Goal: Task Accomplishment & Management: Use online tool/utility

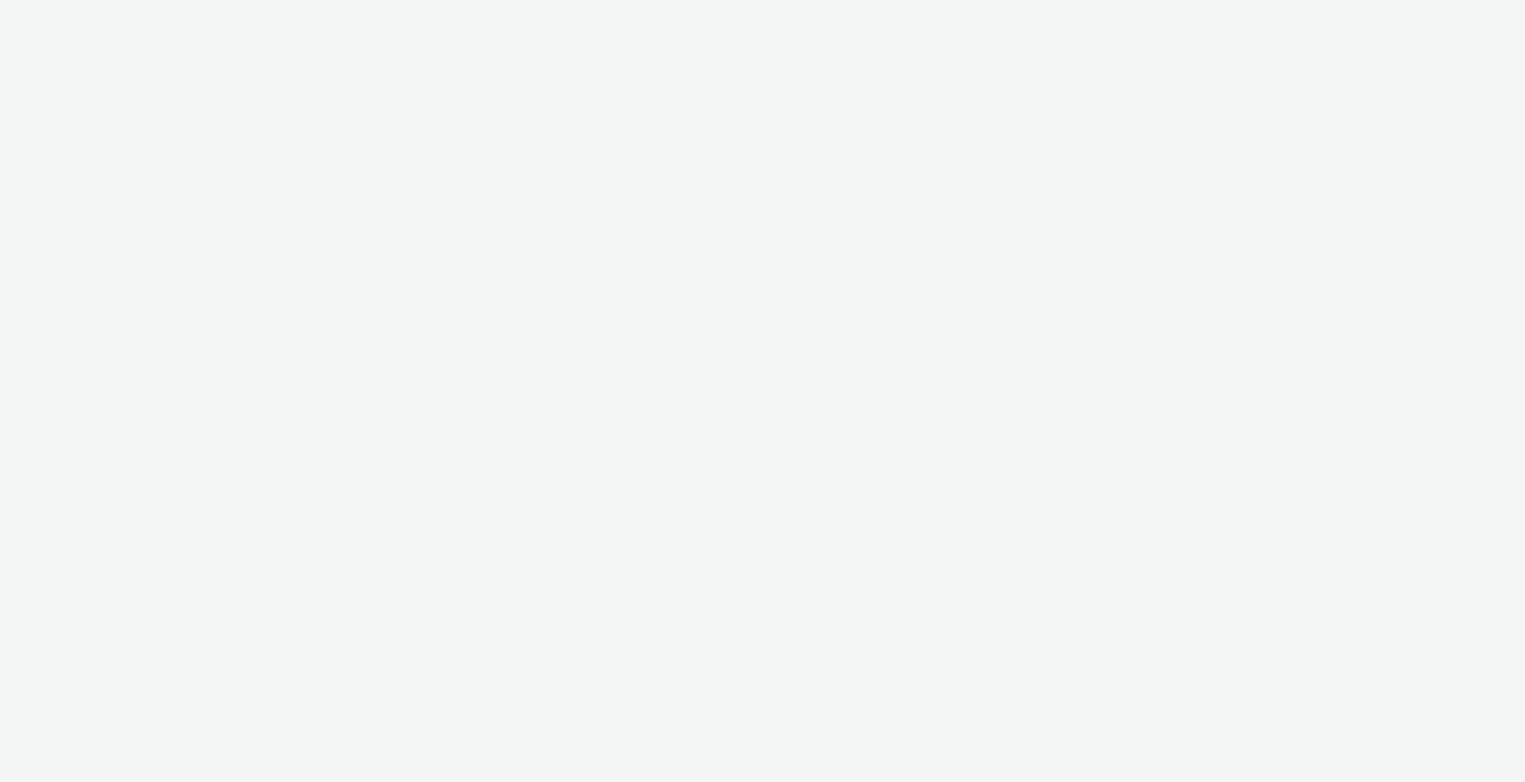
select select "11a7df10-284f-415c-b52a-427acf4c31ae"
select select "23ac11bc-76f7-45aa-bb6e-913a84dd47ea"
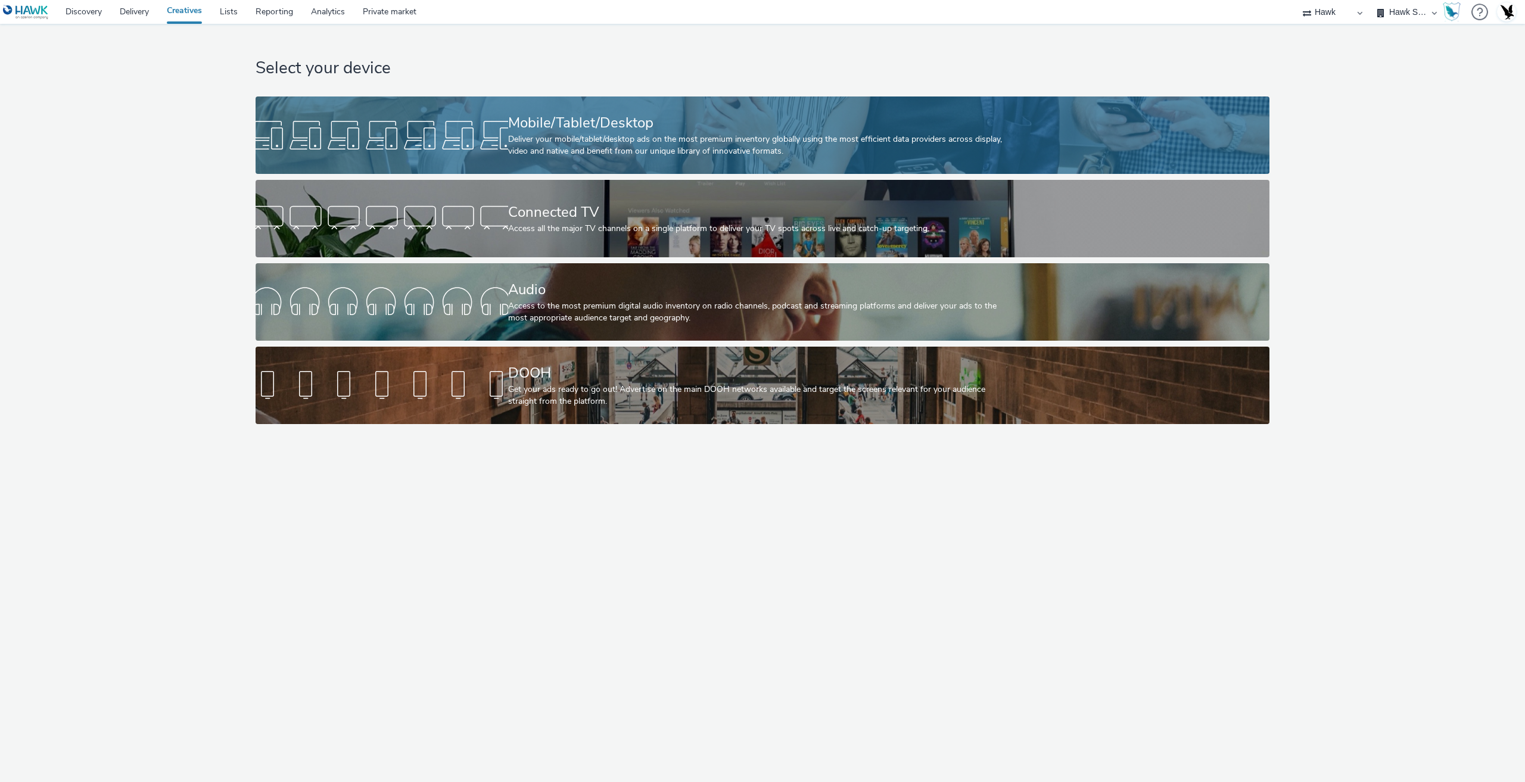
click at [594, 129] on div "Mobile/Tablet/Desktop" at bounding box center [760, 123] width 505 height 21
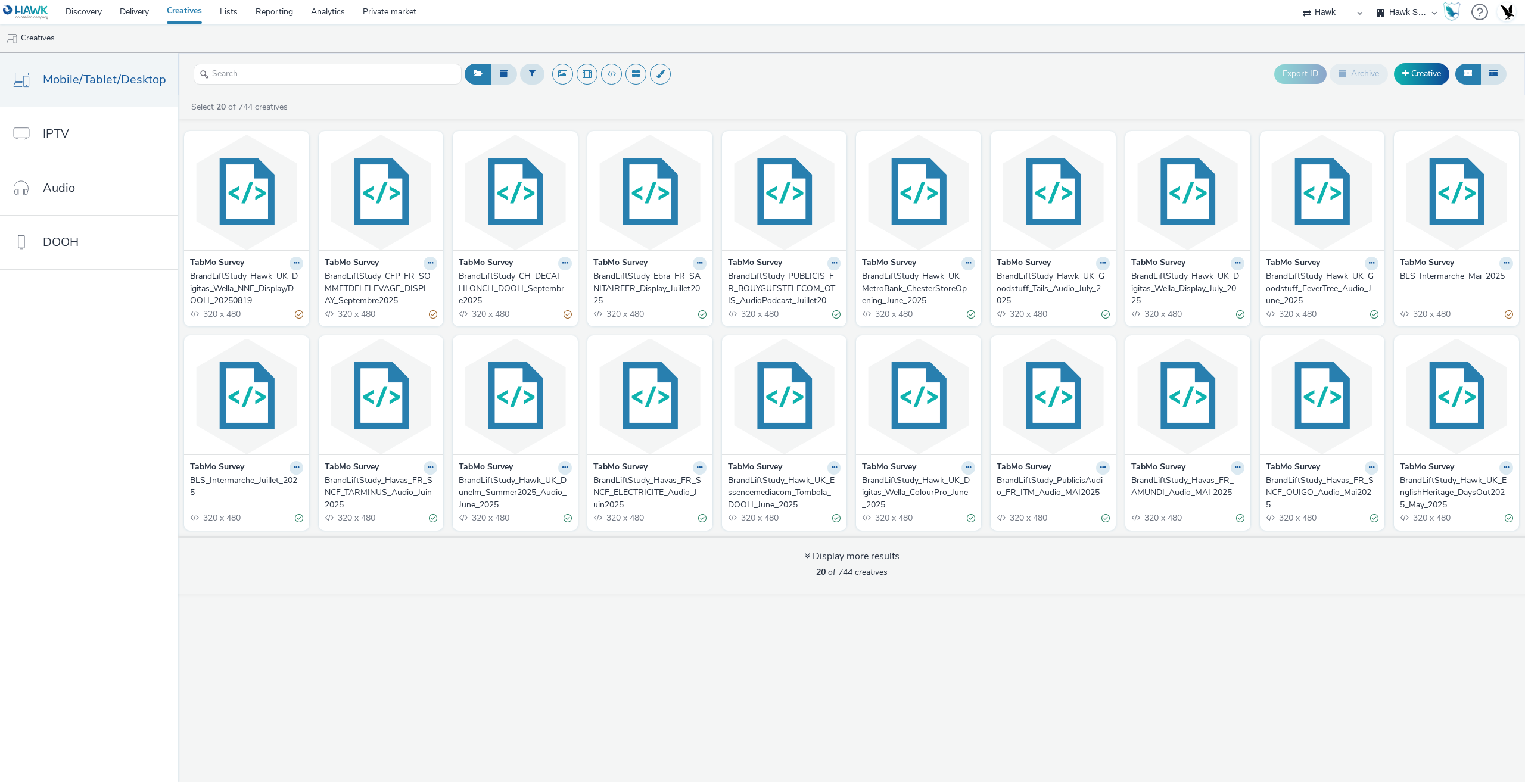
click at [214, 288] on div "BrandLiftStudy_Hawk_UK_Digitas_Wella_NNE_Display/DOOH_20250819" at bounding box center [244, 288] width 108 height 36
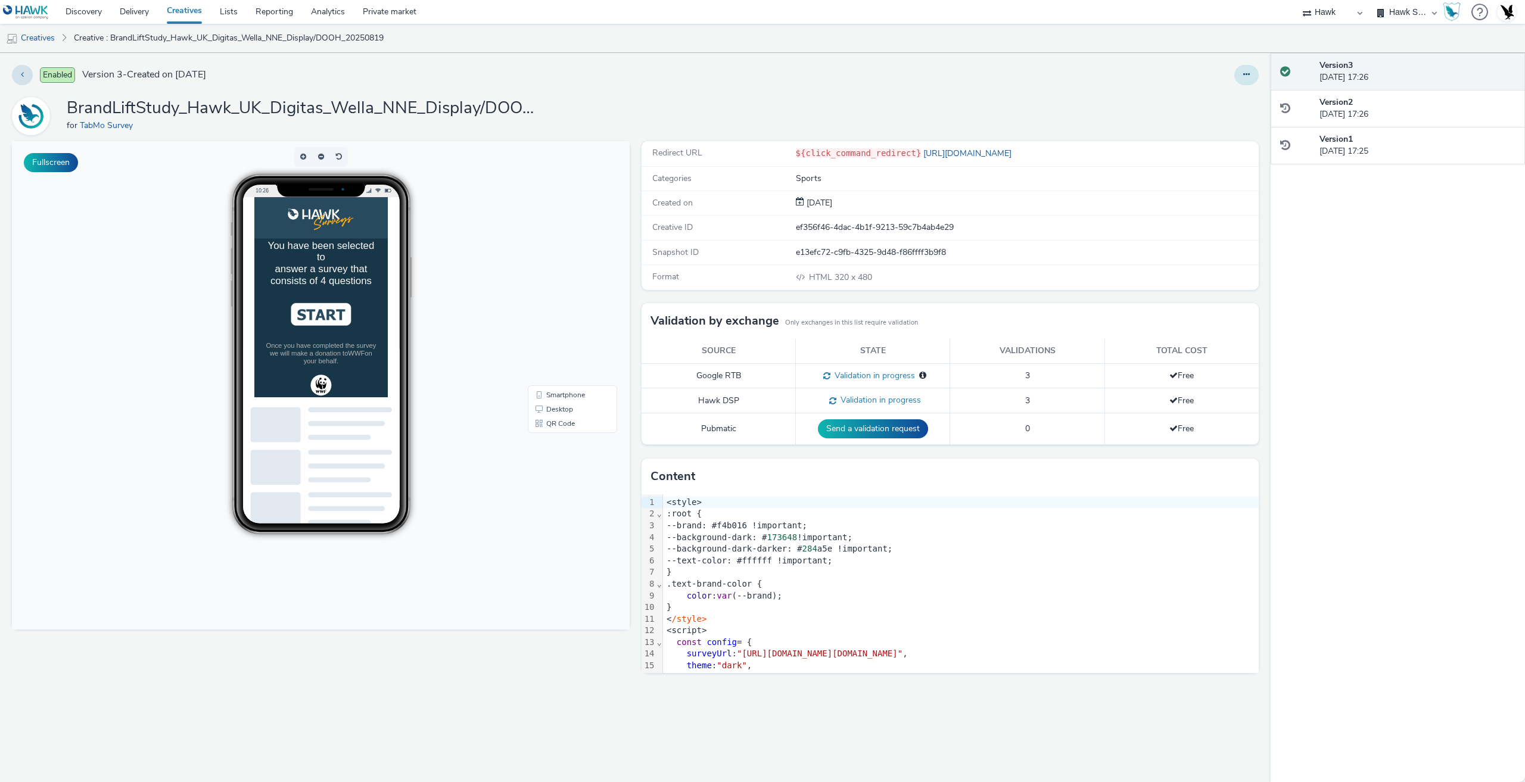
click at [1246, 74] on icon at bounding box center [1246, 74] width 7 height 8
click at [1207, 123] on link "Duplicate" at bounding box center [1213, 123] width 89 height 24
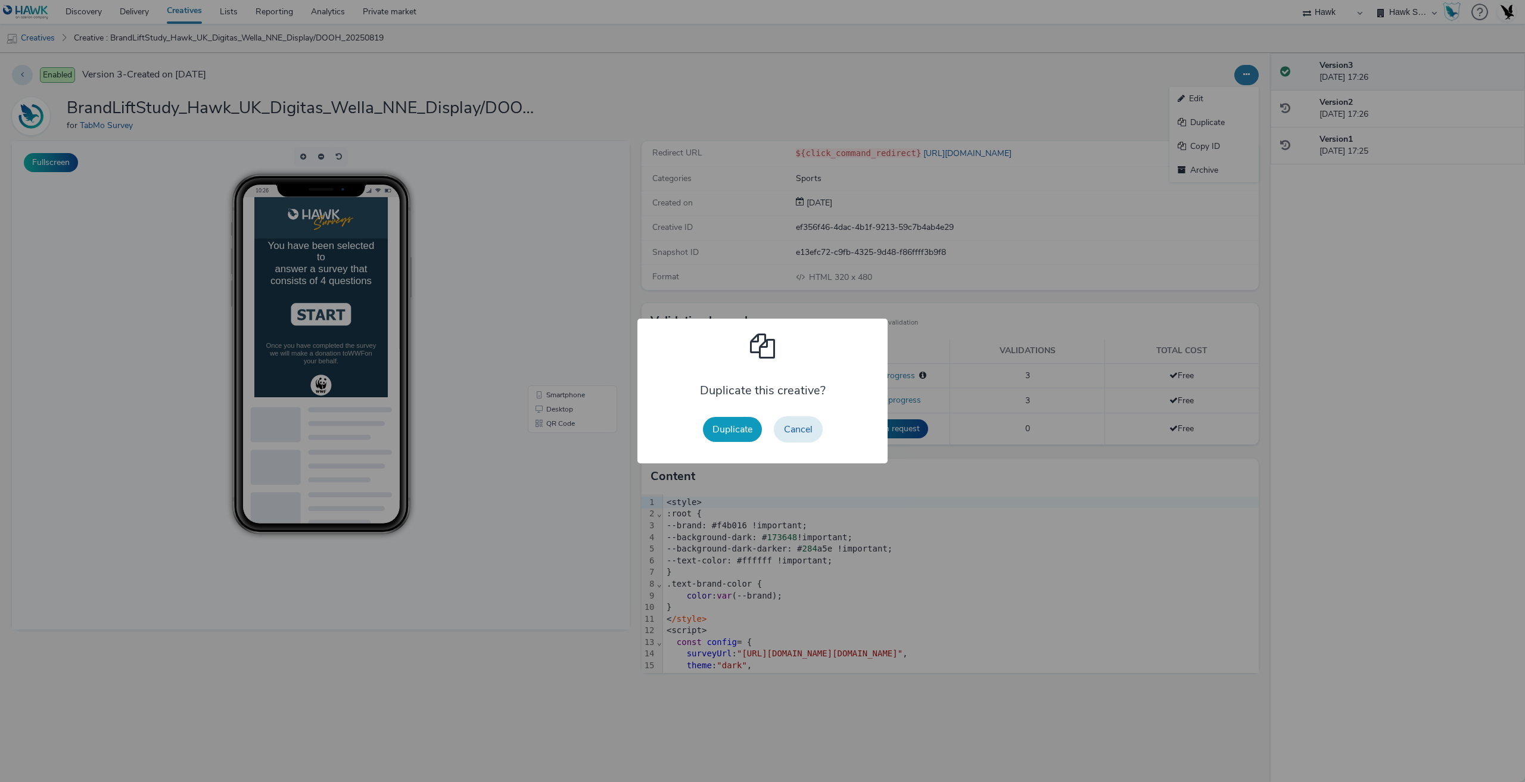
click at [752, 426] on button "Duplicate" at bounding box center [732, 429] width 59 height 25
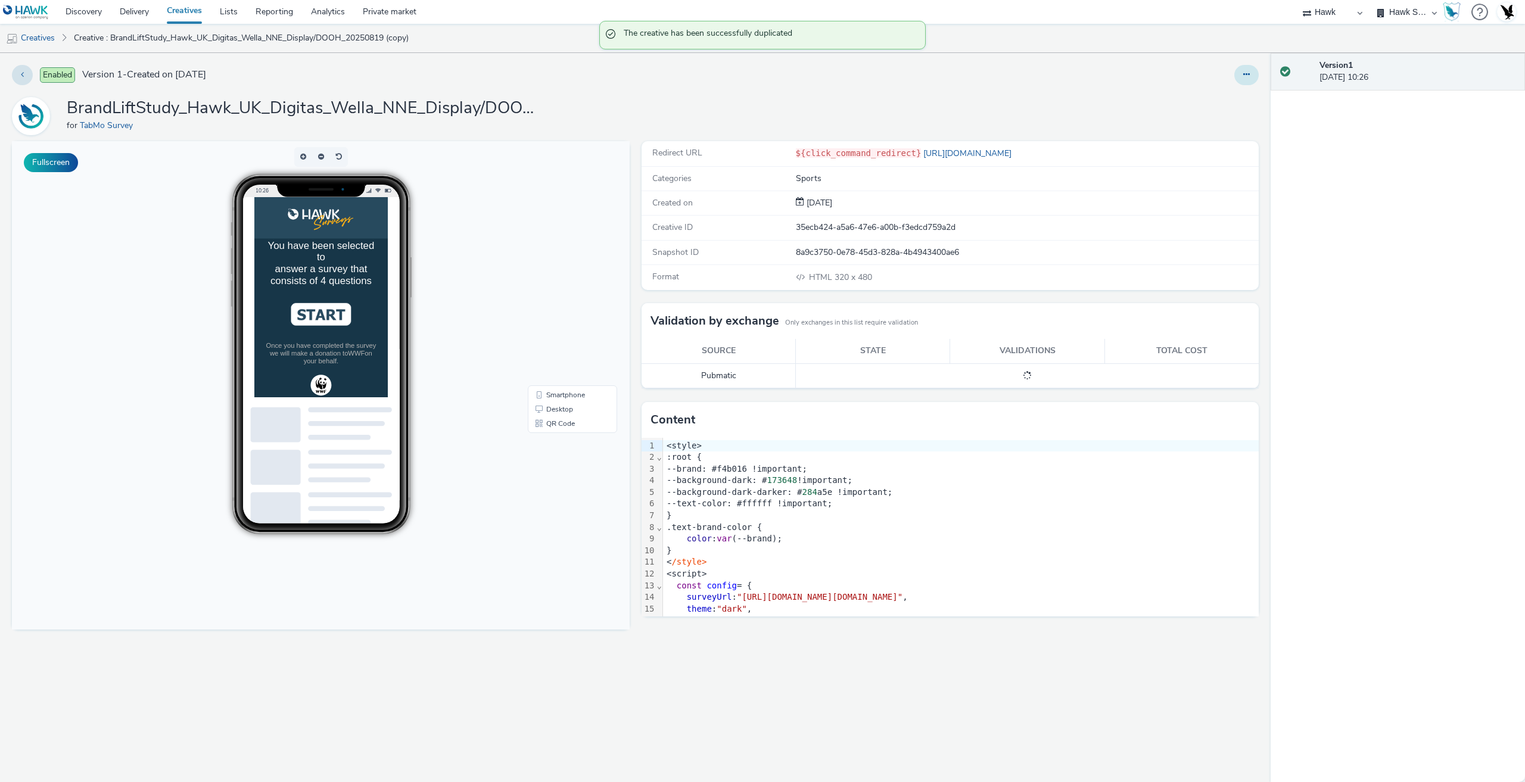
click at [1250, 79] on button at bounding box center [1246, 75] width 24 height 20
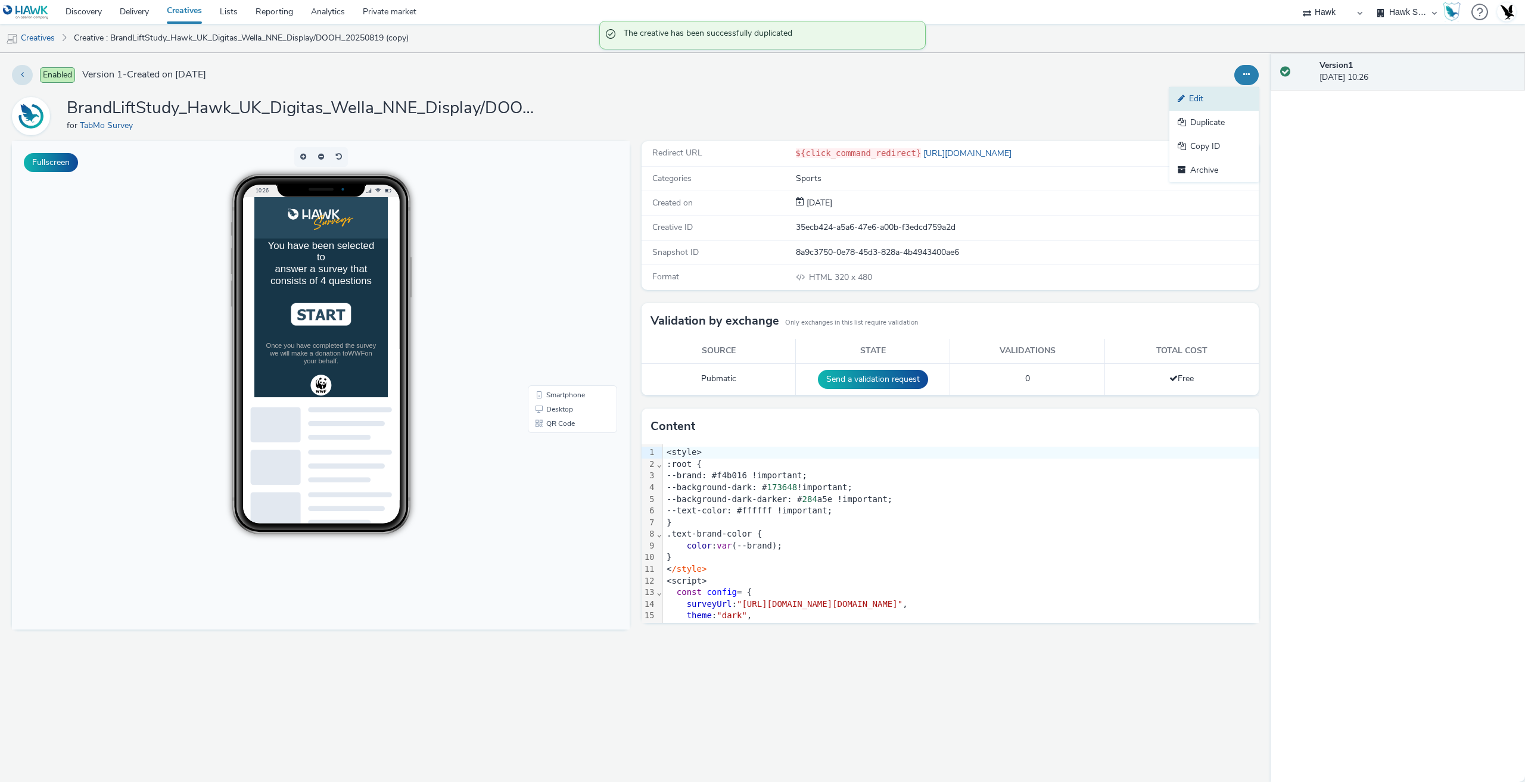
click at [1227, 95] on link "Edit" at bounding box center [1213, 99] width 89 height 24
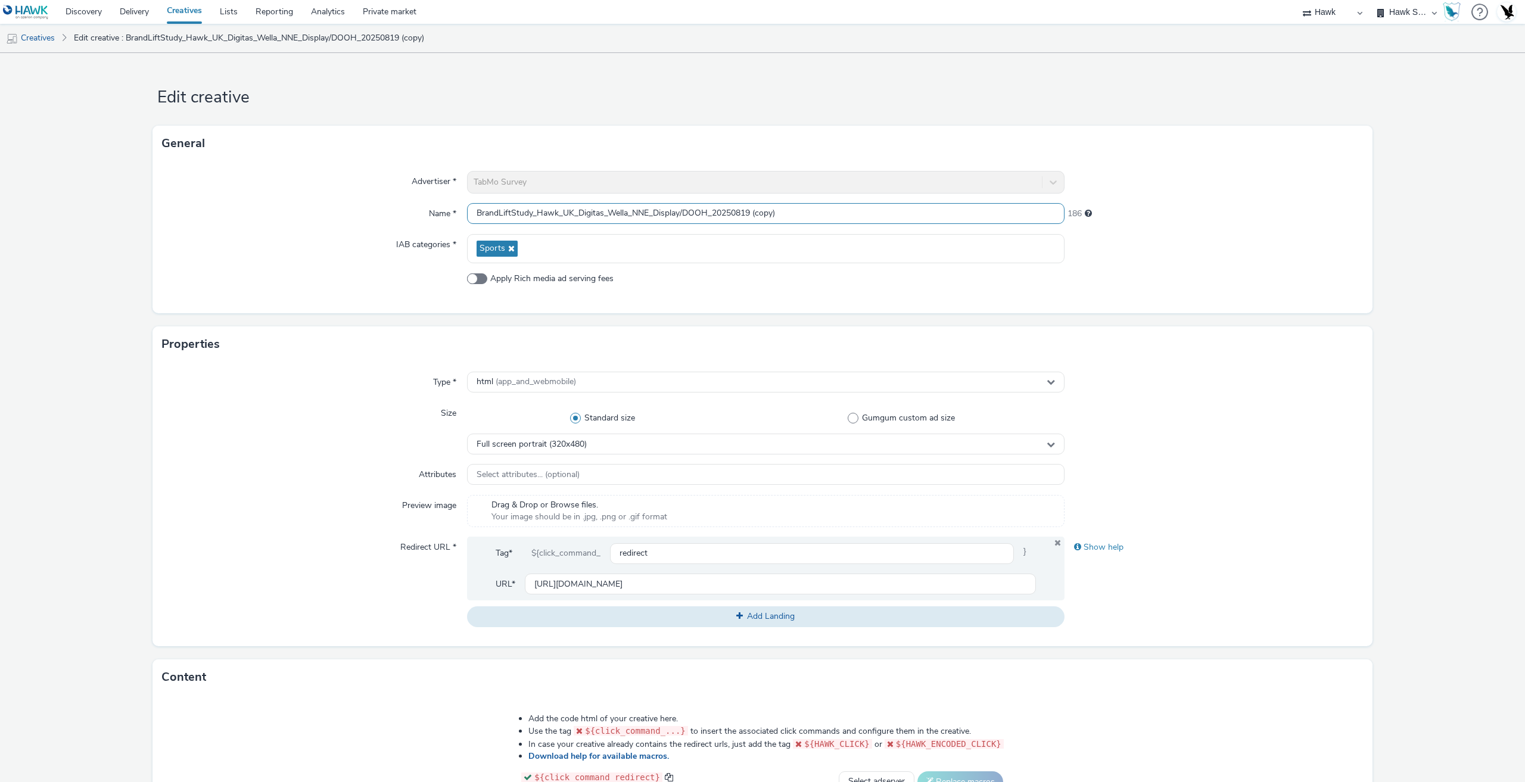
drag, startPoint x: 575, startPoint y: 216, endPoint x: 709, endPoint y: 222, distance: 134.2
click at [709, 222] on input "BrandLiftStudy_Hawk_UK_Digitas_Wella_NNE_Display/DOOH_20250819 (copy)" at bounding box center [765, 213] width 597 height 21
drag, startPoint x: 720, startPoint y: 213, endPoint x: 758, endPoint y: 218, distance: 38.4
click at [755, 217] on input "BrandLiftStudy_Hawk_UK_Digitas_Wella_NNE_Display/DOOH_20250819 (copy)" at bounding box center [765, 213] width 597 height 21
drag, startPoint x: 577, startPoint y: 213, endPoint x: 647, endPoint y: 212, distance: 70.9
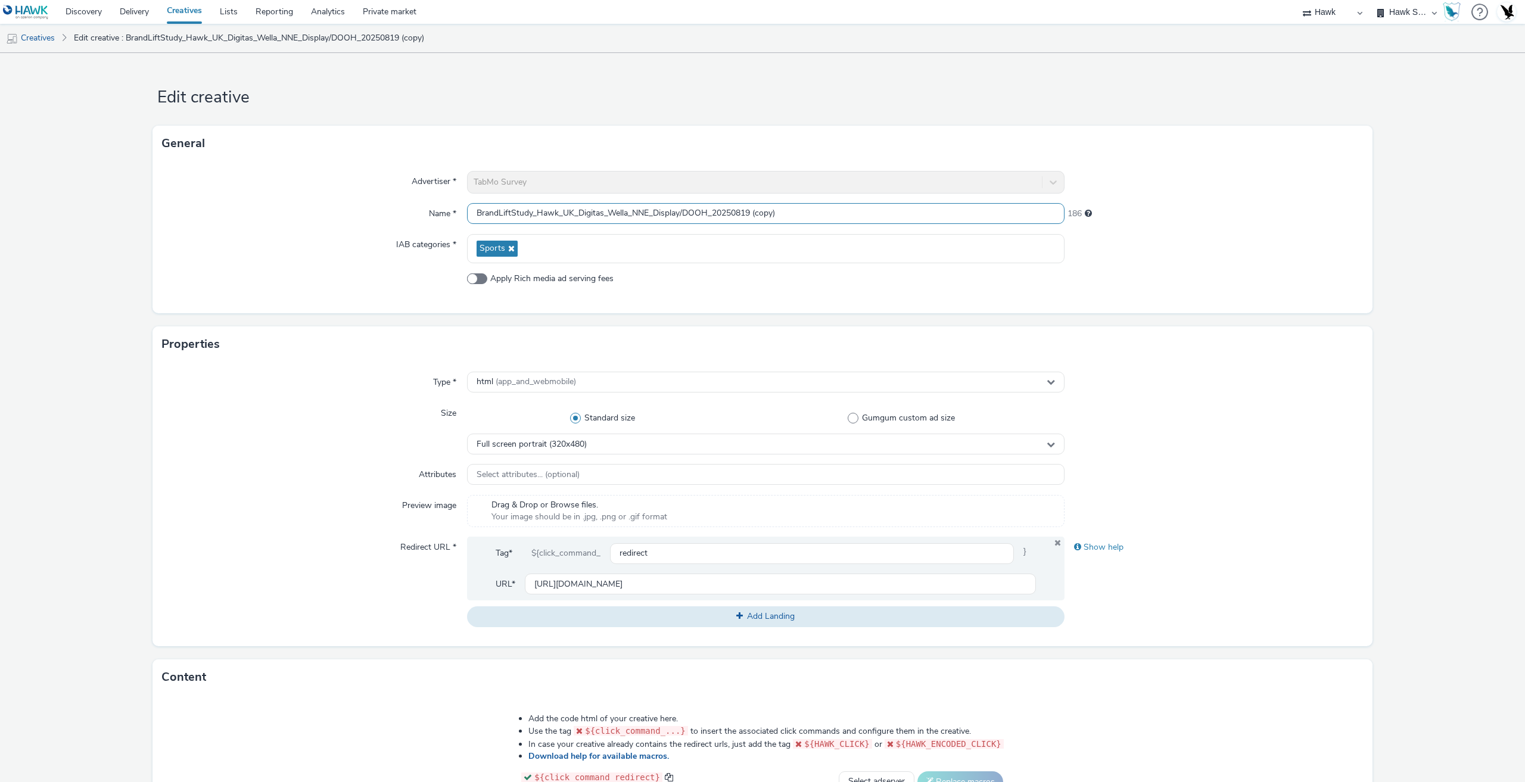
click at [647, 212] on input "BrandLiftStudy_Hawk_UK_Digitas_Wella_NNE_Display/DOOH_20250819 (copy)" at bounding box center [765, 213] width 597 height 21
click at [360, 348] on div "Properties" at bounding box center [762, 344] width 1220 height 36
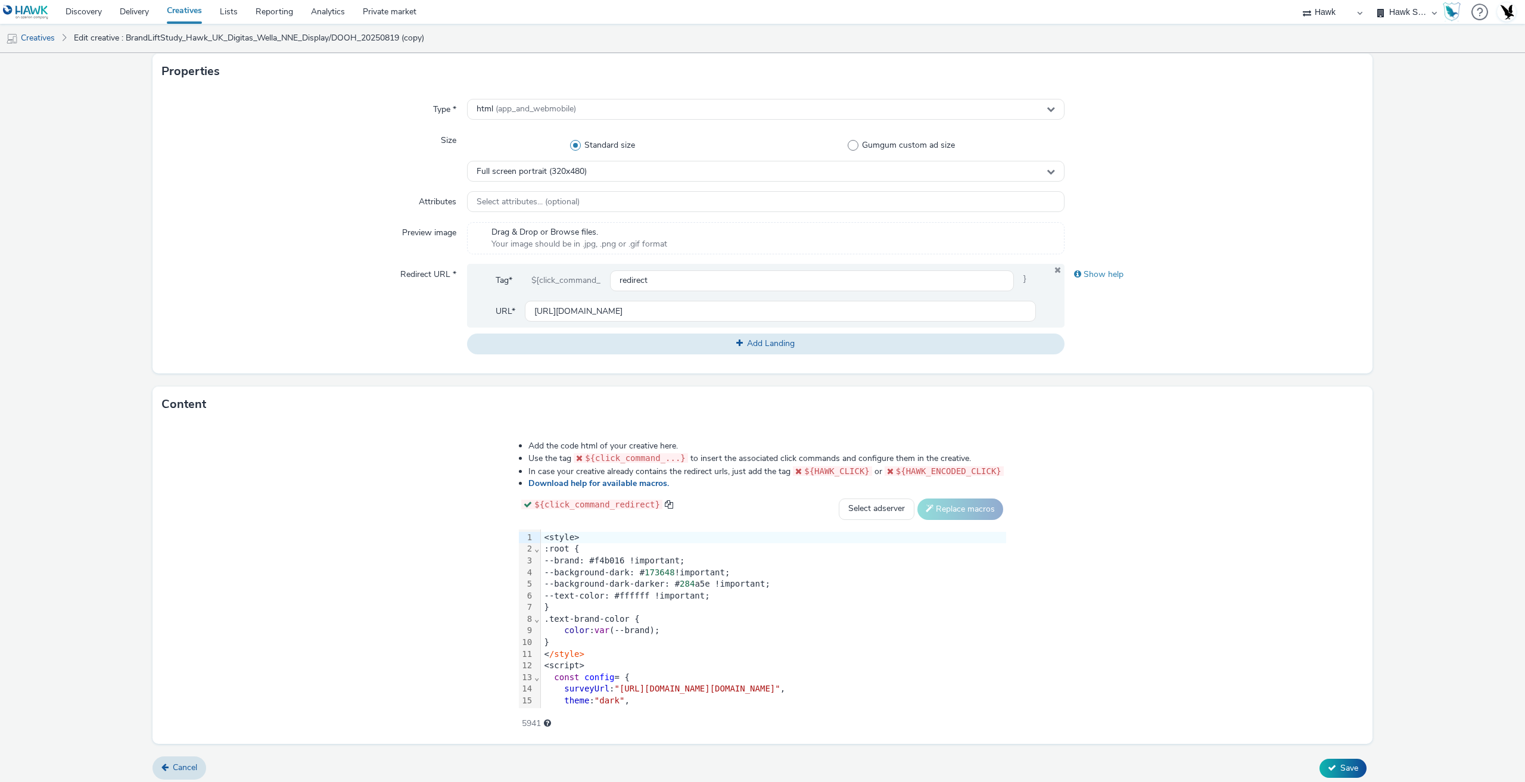
scroll to position [278, 0]
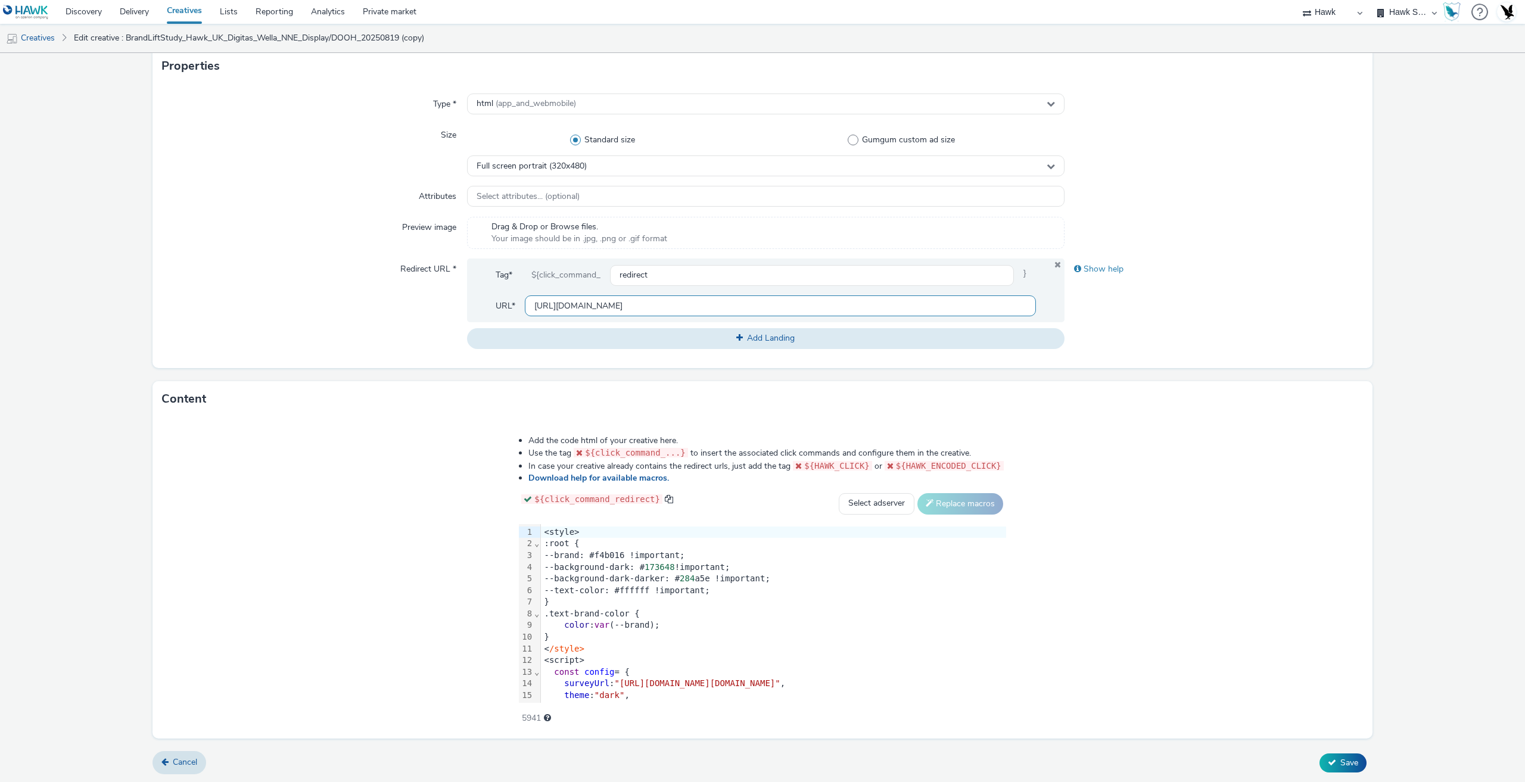
drag, startPoint x: 713, startPoint y: 313, endPoint x: 443, endPoint y: 297, distance: 270.9
click at [444, 297] on div "Redirect URL * Tag* ${click_command_ redirect } URL* [URL][DOMAIN_NAME] Add Lan…" at bounding box center [762, 304] width 1201 height 90
click at [322, 353] on div "Type * html (app_and_webmobile) Size Standard size Gumgum custom ad size Full s…" at bounding box center [762, 226] width 1220 height 284
click at [597, 622] on div "color : var (--brand);" at bounding box center [773, 625] width 465 height 12
click at [541, 599] on div "}" at bounding box center [773, 602] width 465 height 12
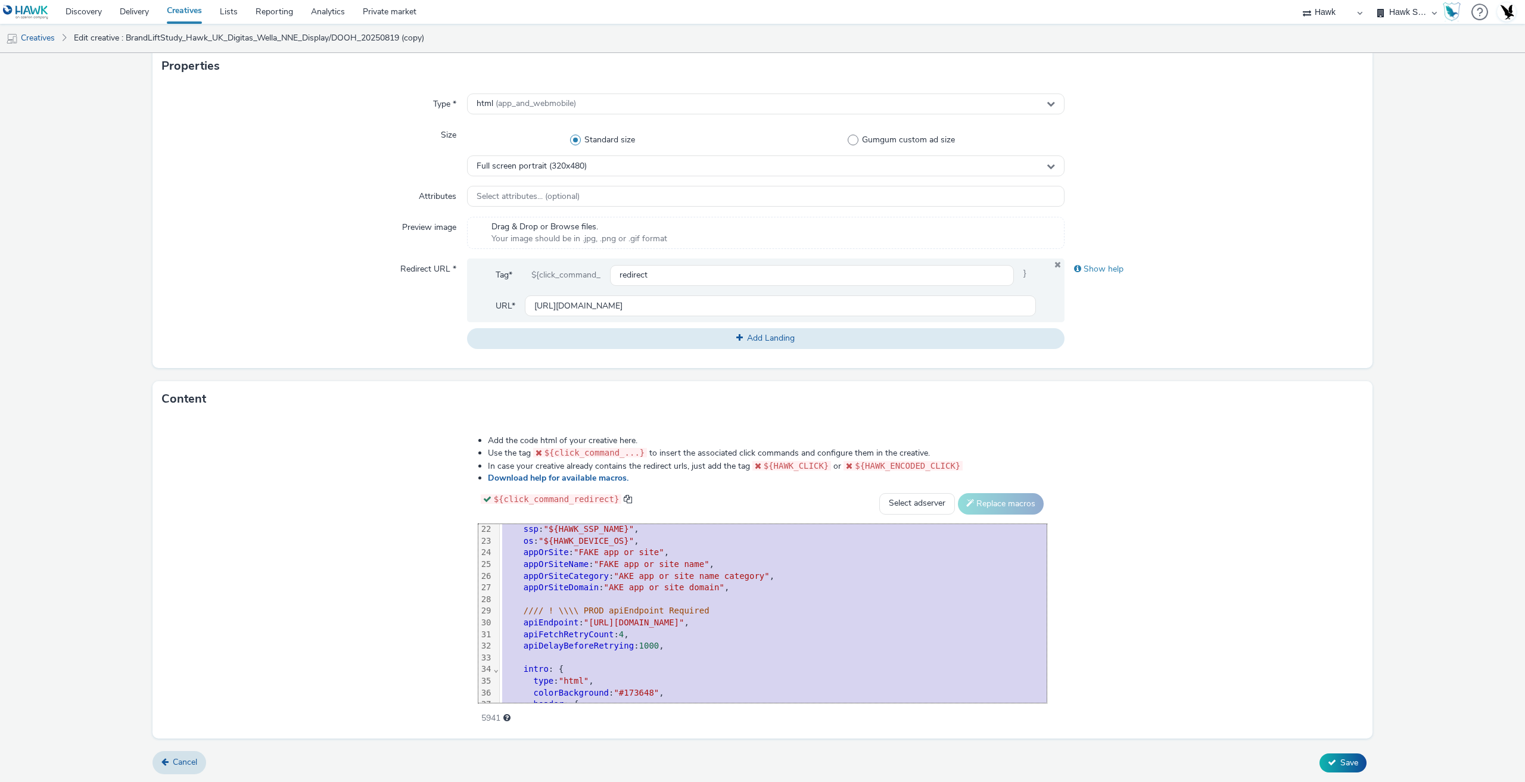
drag, startPoint x: 417, startPoint y: 531, endPoint x: 689, endPoint y: 740, distance: 343.6
click at [689, 740] on form "Edit creative General Advertiser * TabMo Survey Name * BrandLiftStudy_Hawk_UK_D…" at bounding box center [762, 279] width 1525 height 1008
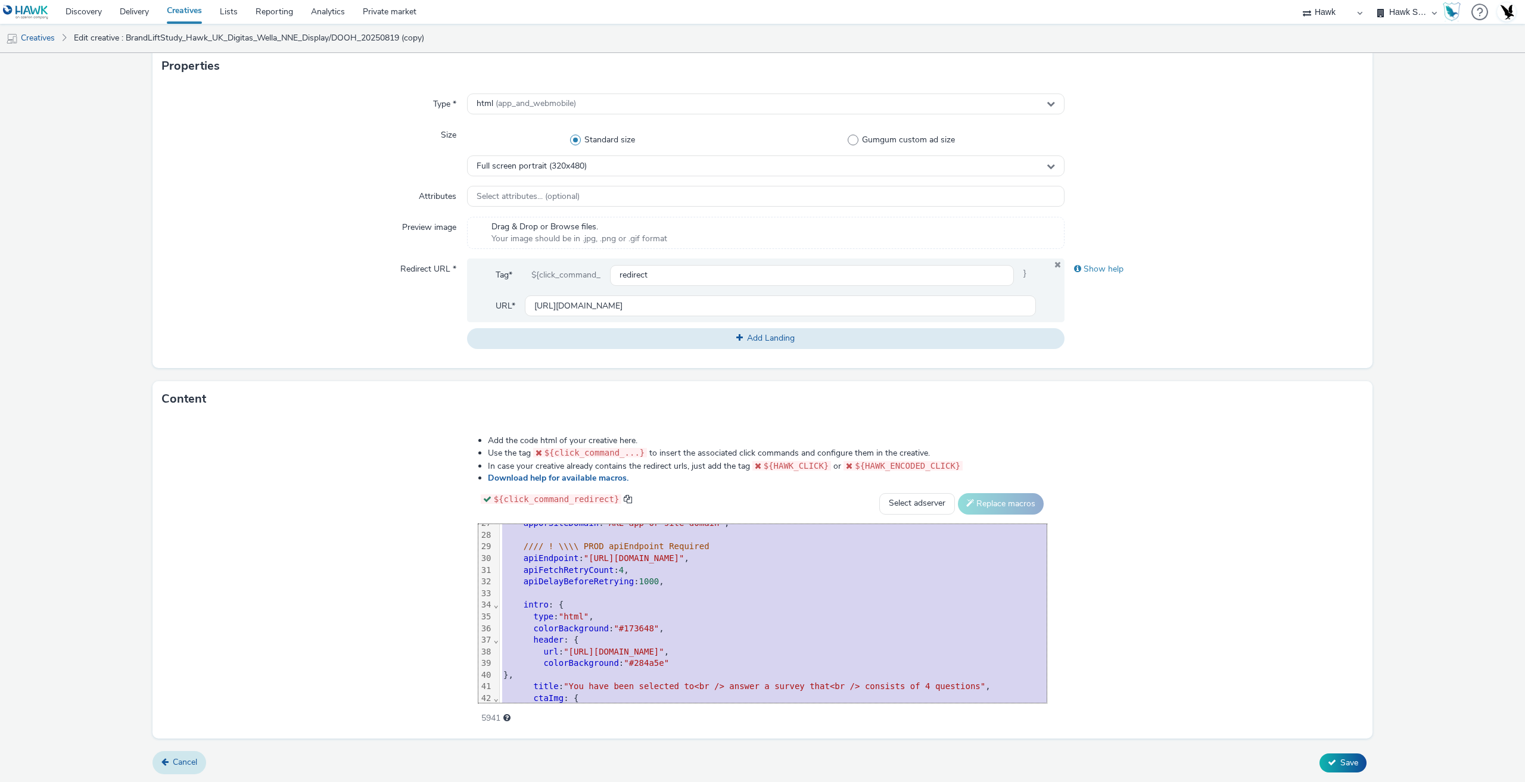
click at [192, 757] on span "Cancel" at bounding box center [185, 761] width 24 height 11
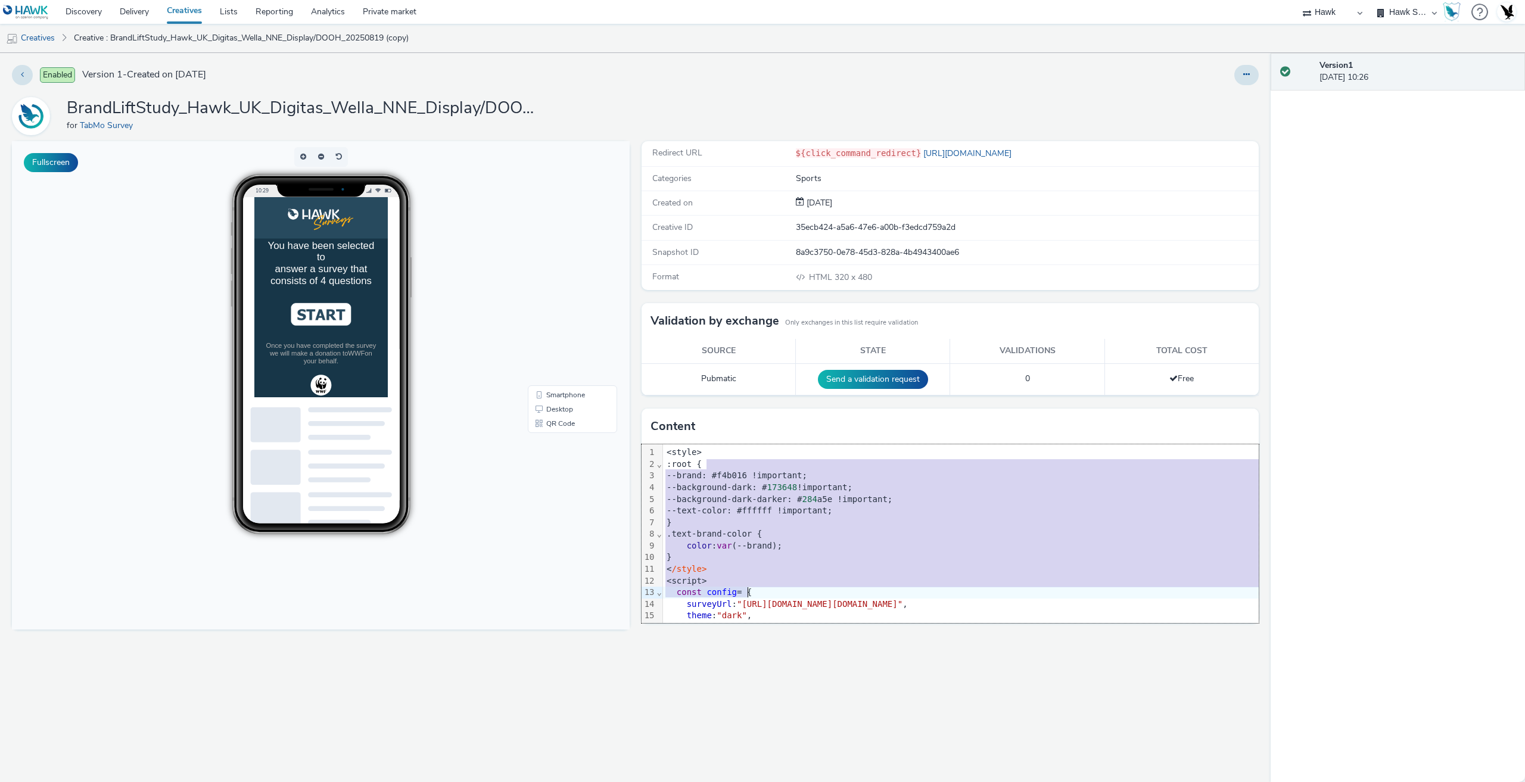
drag, startPoint x: 709, startPoint y: 466, endPoint x: 901, endPoint y: 537, distance: 204.3
click at [895, 594] on div "<style> :root { --brand: #f4b016 !important; --background-dark: # 173648 !impor…" at bounding box center [1011, 761] width 697 height 635
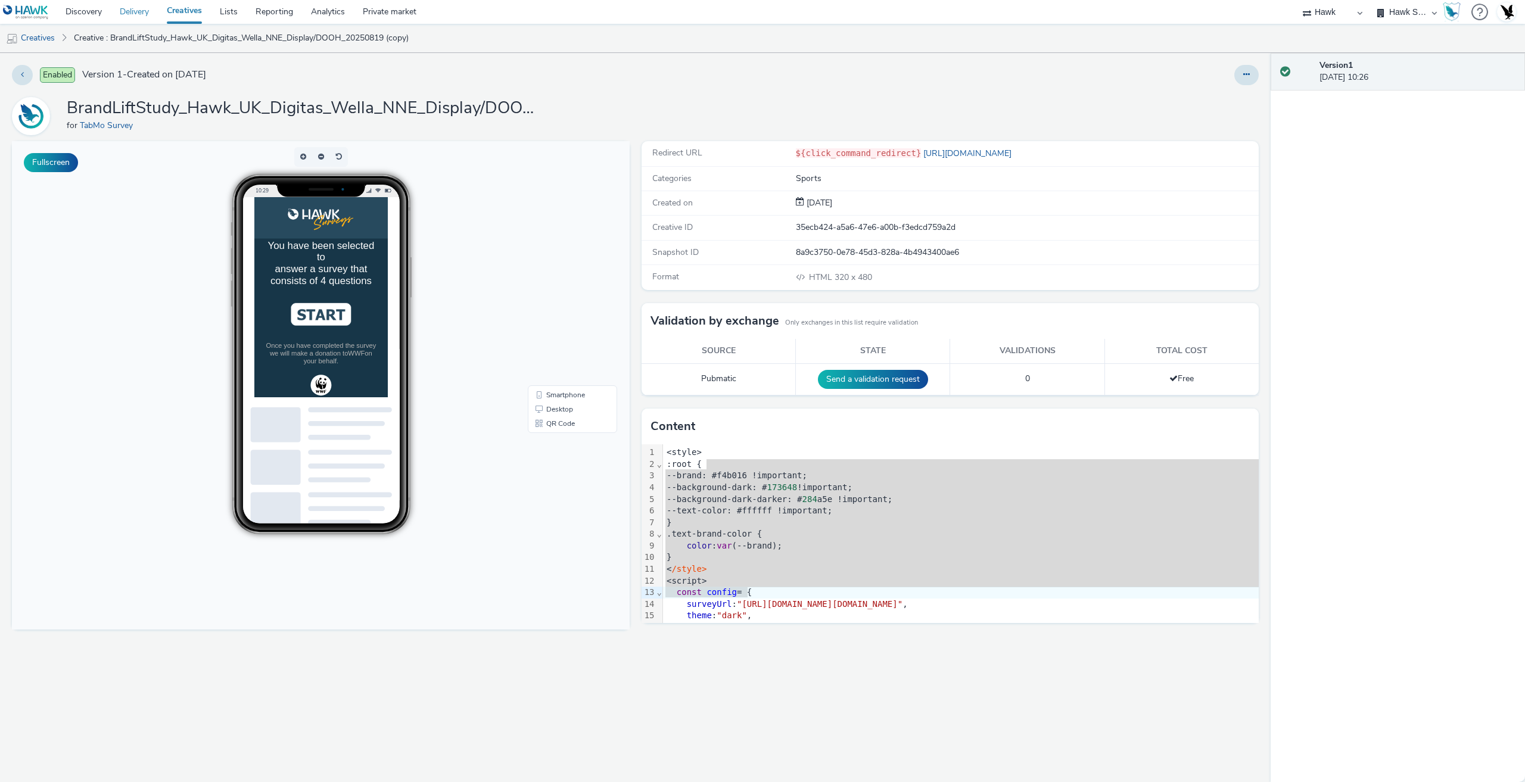
click at [125, 20] on link "Delivery" at bounding box center [134, 12] width 47 height 24
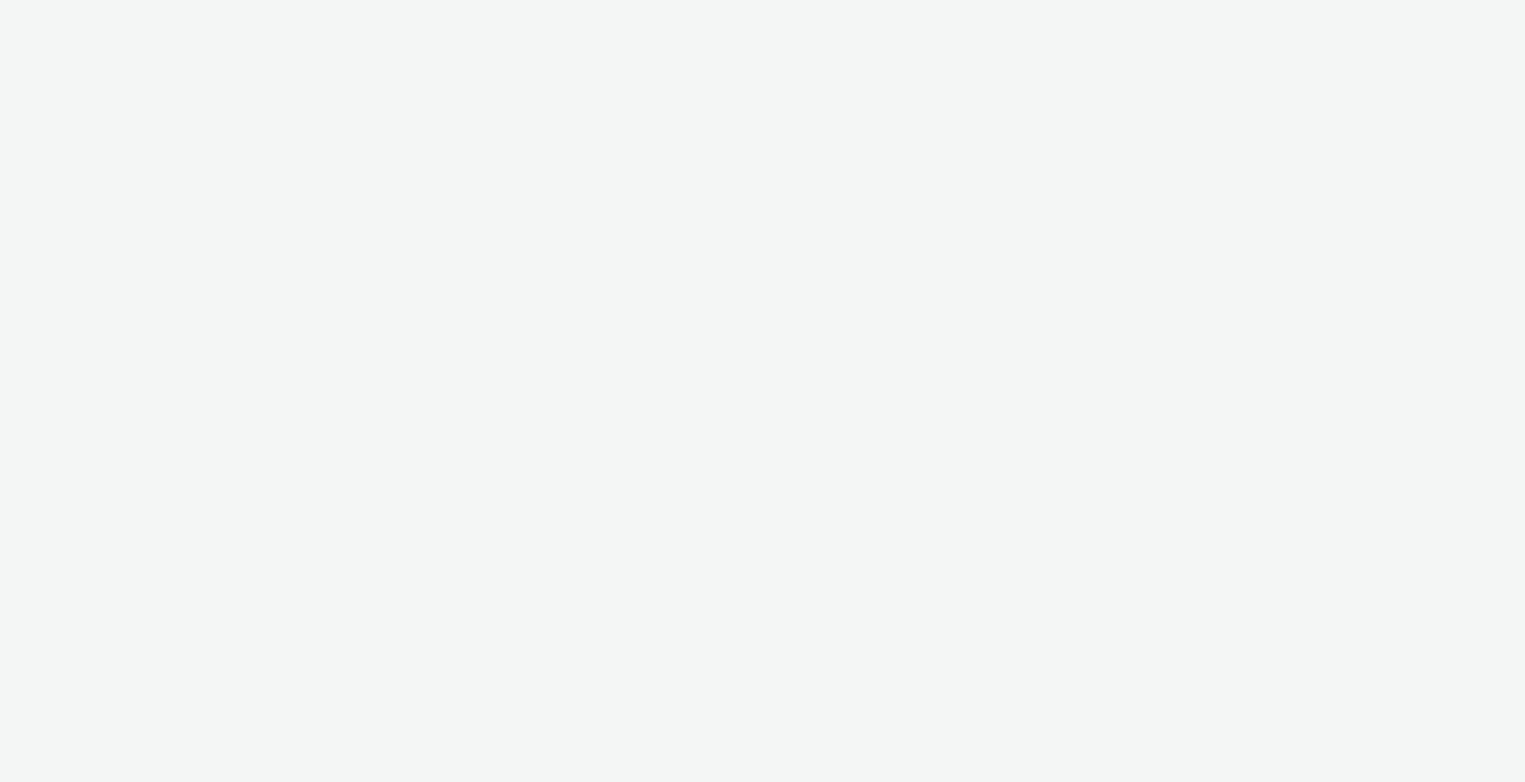
select select "11a7df10-284f-415c-b52a-427acf4c31ae"
select select "23ac11bc-76f7-45aa-bb6e-913a84dd47ea"
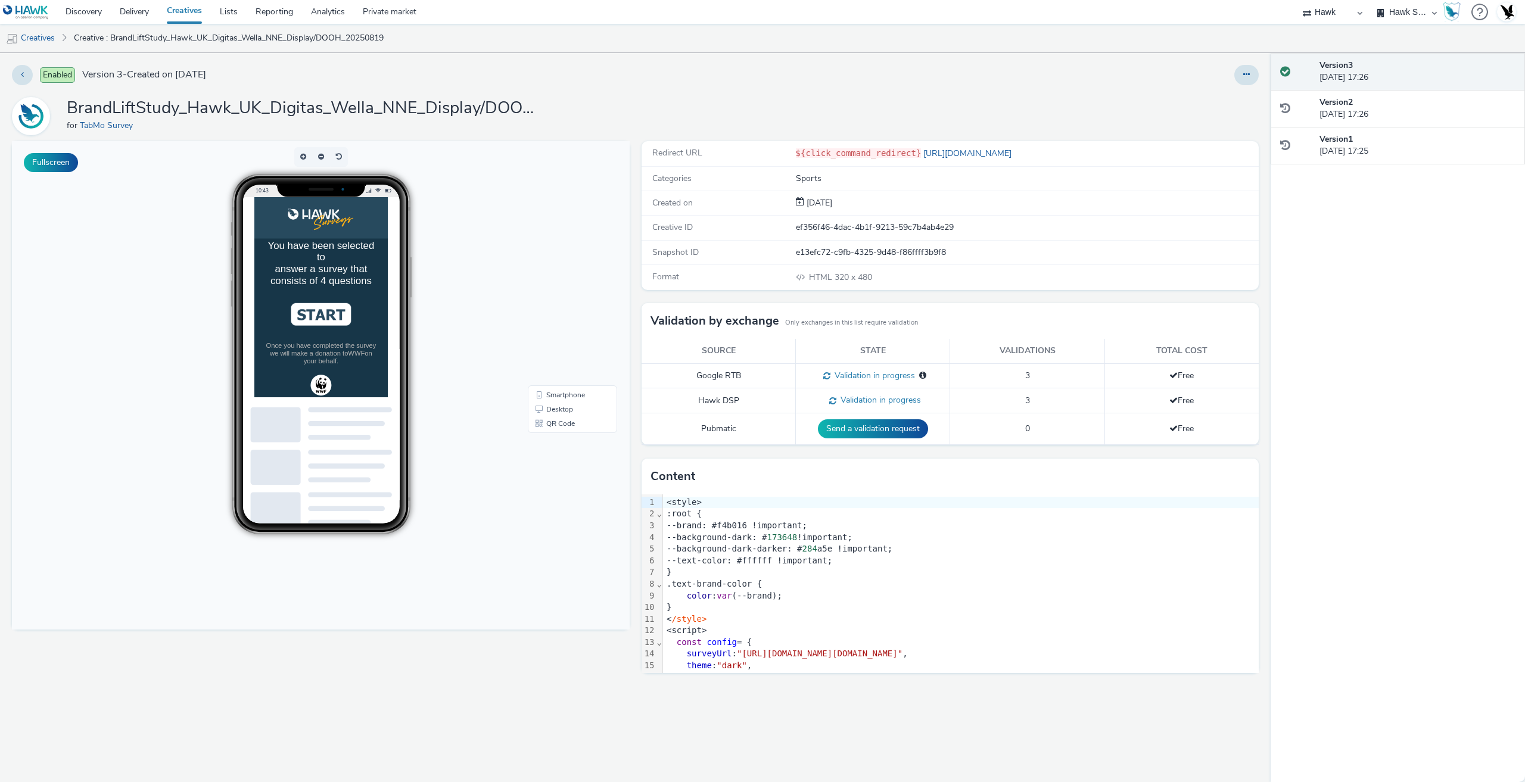
click at [348, 371] on img at bounding box center [349, 364] width 86 height 32
click at [327, 377] on li "[DEMOGRAPHIC_DATA]" at bounding box center [349, 374] width 162 height 33
click at [359, 397] on li "35-44 years old" at bounding box center [349, 396] width 162 height 33
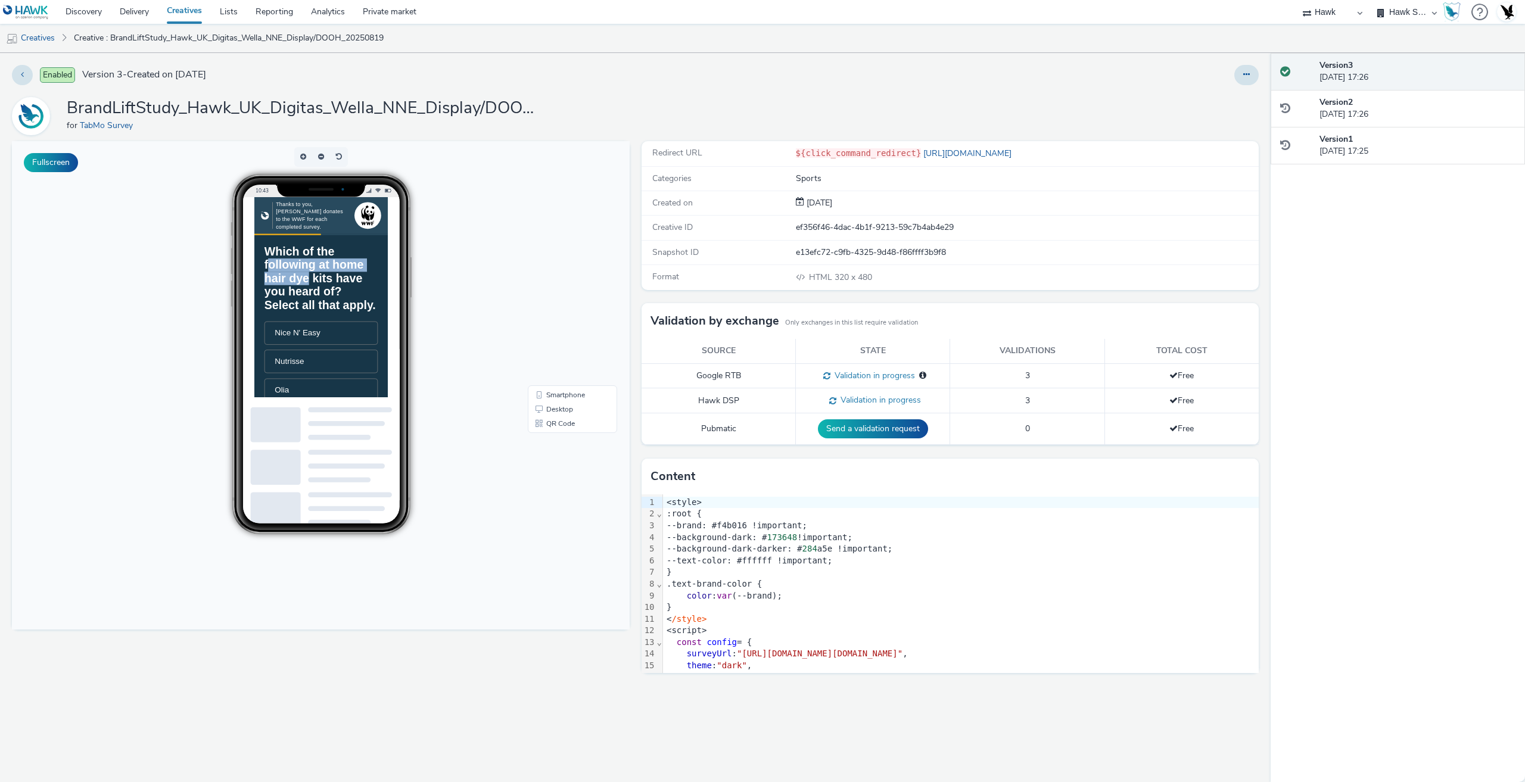
drag, startPoint x: 273, startPoint y: 300, endPoint x: 332, endPoint y: 319, distance: 62.0
click at [332, 319] on h1 "Which of the following at home hair dye kits have you heard of? Select all that…" at bounding box center [349, 313] width 162 height 95
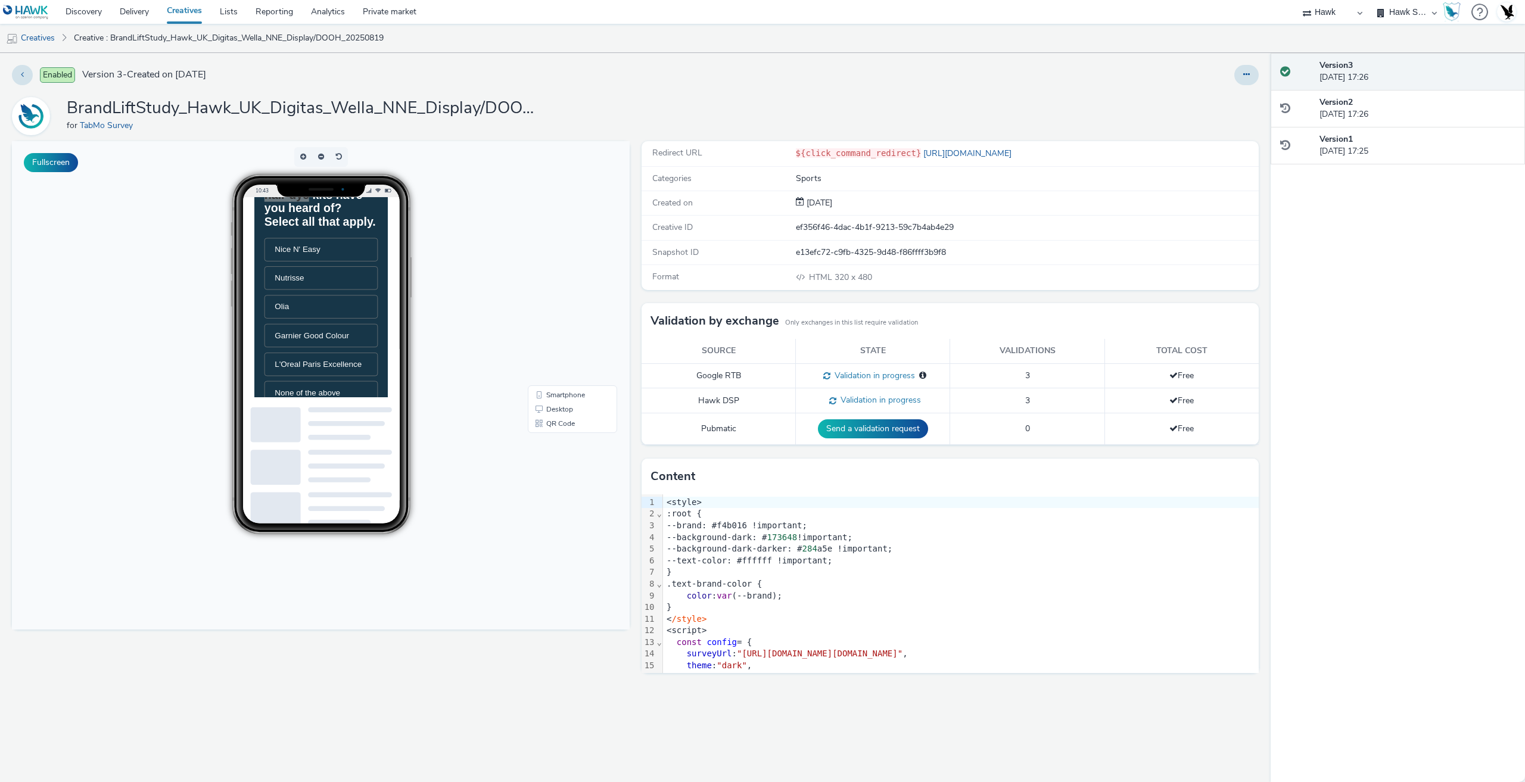
click at [734, 584] on div ".text-brand-color {" at bounding box center [961, 584] width 596 height 12
